Goal: Find specific page/section: Find specific page/section

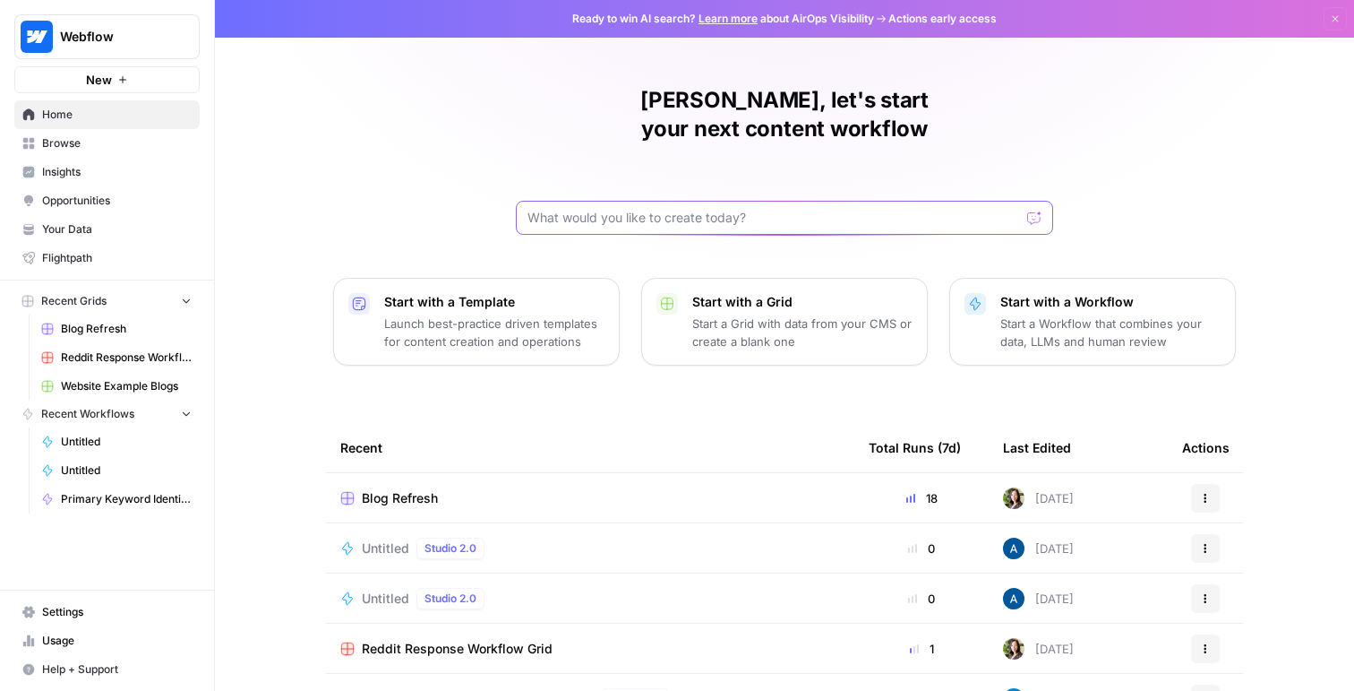
click at [610, 209] on input "text" at bounding box center [774, 218] width 493 height 18
click at [58, 197] on span "Opportunities" at bounding box center [117, 201] width 150 height 16
